Goal: Transaction & Acquisition: Book appointment/travel/reservation

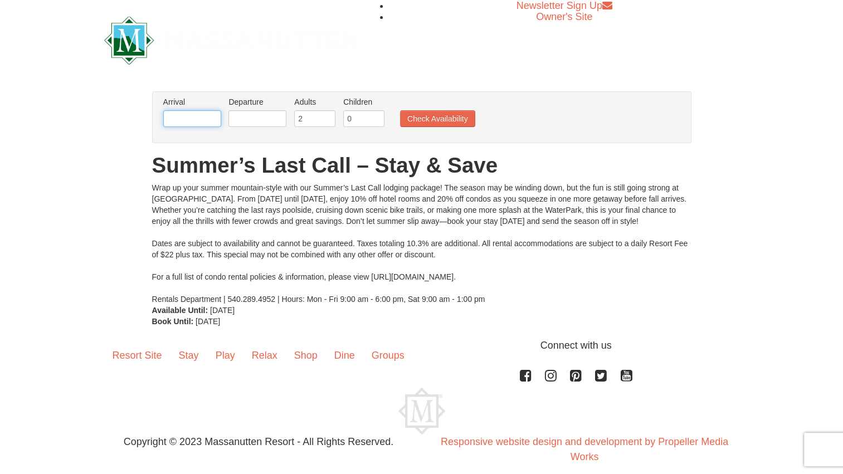
click at [207, 116] on input "text" at bounding box center [192, 118] width 58 height 17
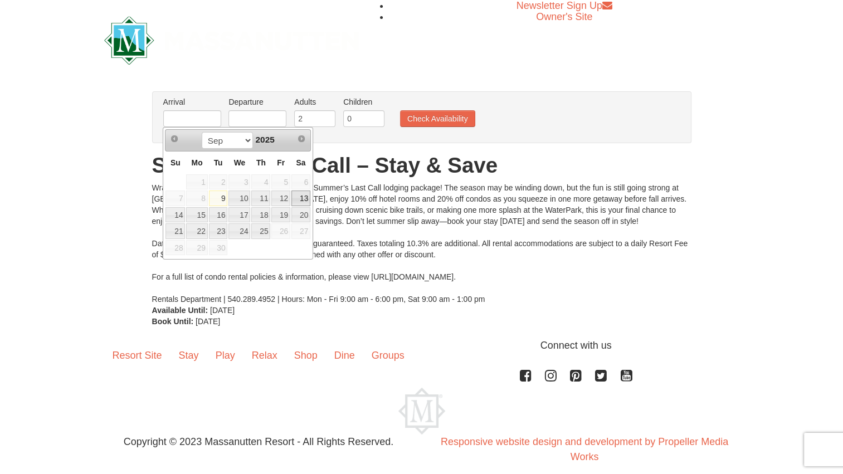
click at [303, 197] on link "13" at bounding box center [300, 199] width 19 height 16
type input "[DATE]"
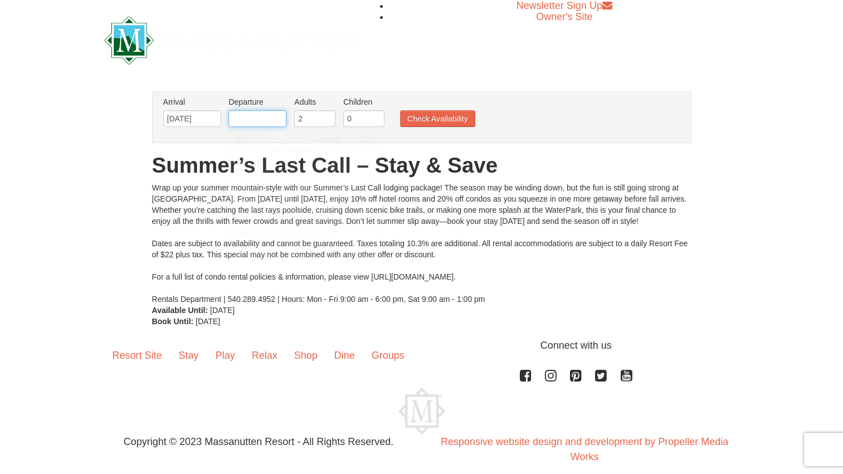
click at [268, 123] on input "text" at bounding box center [257, 118] width 58 height 17
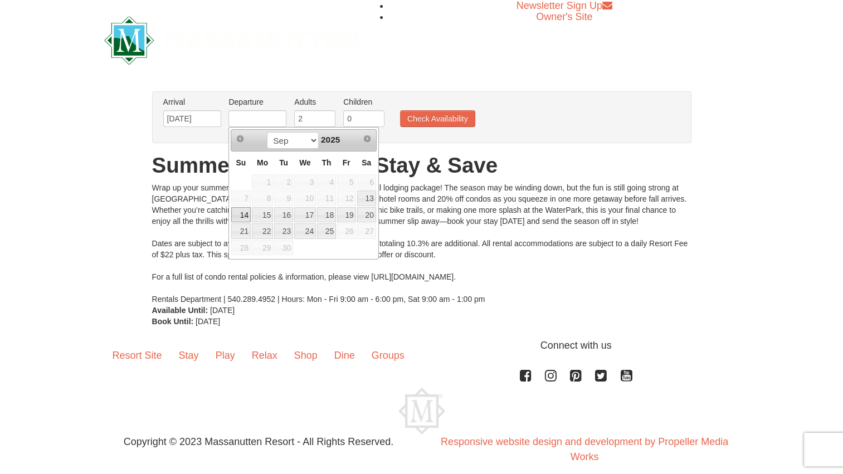
click at [245, 212] on link "14" at bounding box center [241, 215] width 20 height 16
type input "[DATE]"
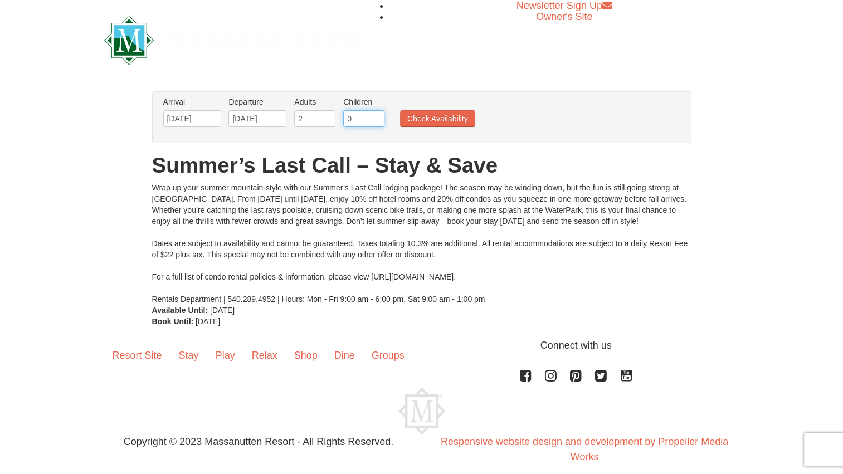
click at [354, 122] on input "0" at bounding box center [363, 118] width 41 height 17
click at [378, 117] on input "1" at bounding box center [363, 118] width 41 height 17
type input "2"
click at [377, 117] on input "2" at bounding box center [363, 118] width 41 height 17
click at [406, 118] on button "Check Availability" at bounding box center [437, 118] width 75 height 17
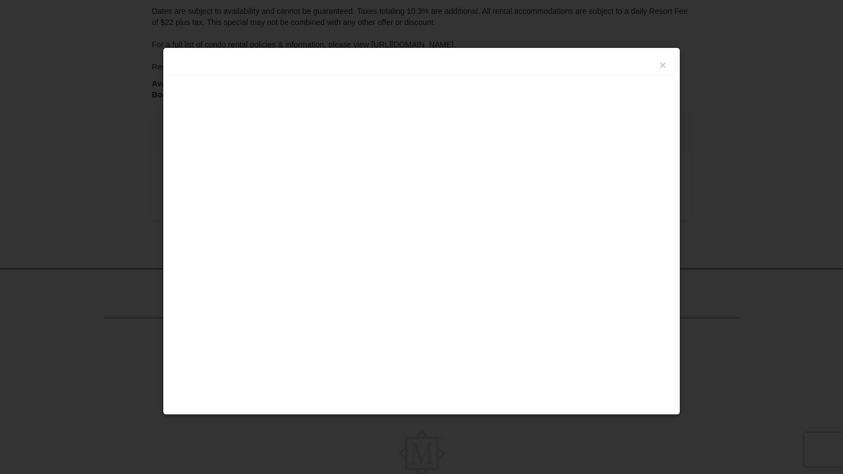
scroll to position [265, 0]
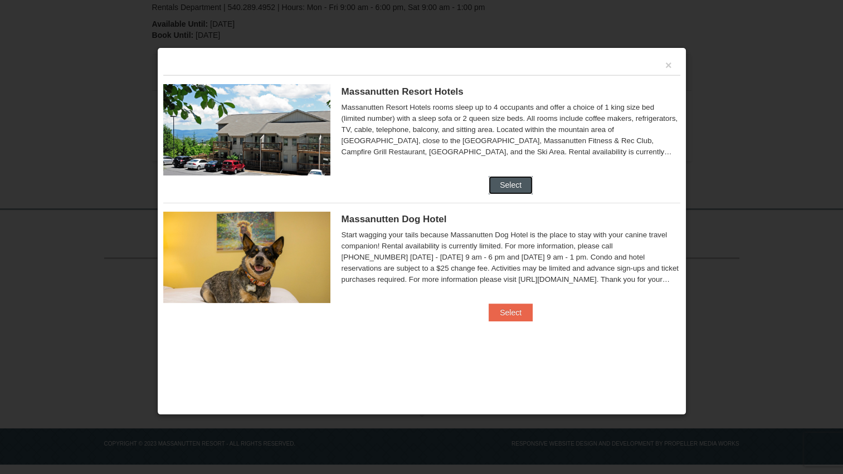
click at [503, 181] on button "Select" at bounding box center [511, 185] width 44 height 18
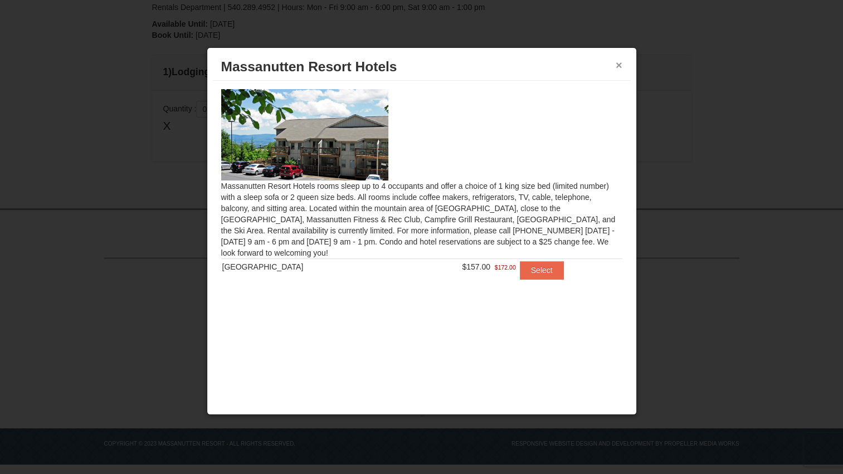
click at [621, 64] on button "×" at bounding box center [619, 65] width 7 height 11
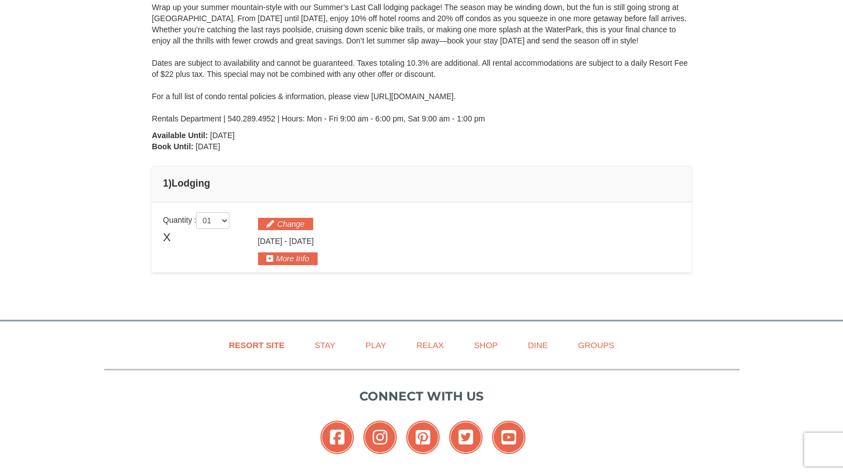
scroll to position [98, 0]
